Goal: Navigation & Orientation: Find specific page/section

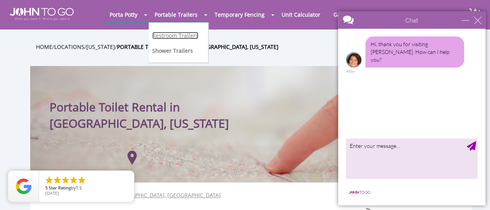
click at [183, 33] on link "Restroom Trailers" at bounding box center [175, 35] width 46 height 7
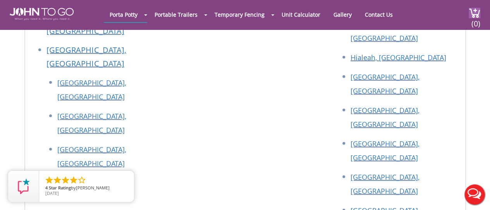
scroll to position [3839, 0]
